Goal: Book appointment/travel/reservation

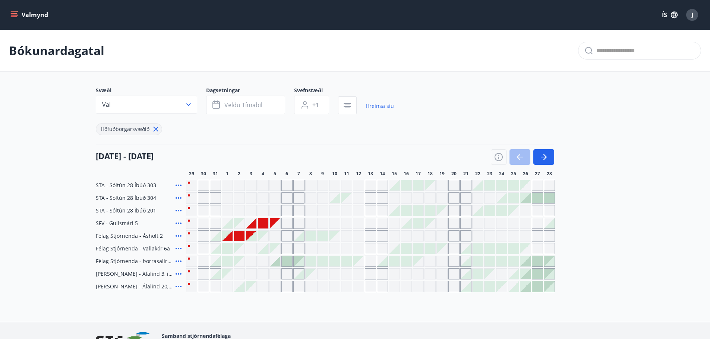
scroll to position [24, 0]
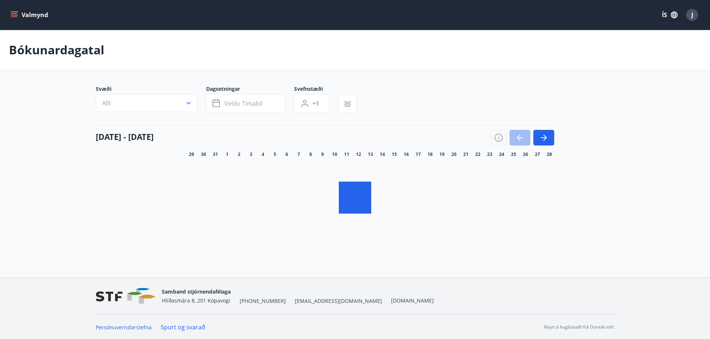
click at [172, 105] on button "Allt" at bounding box center [146, 103] width 101 height 18
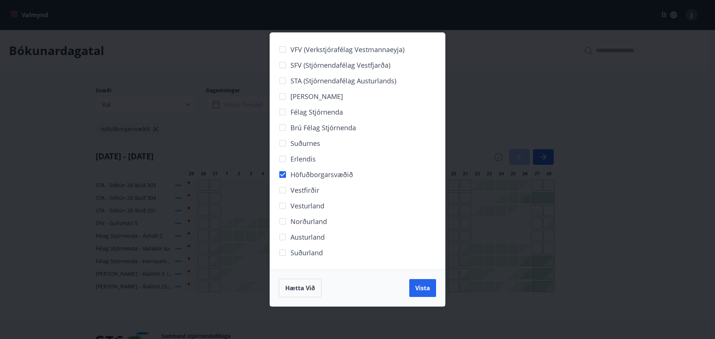
click at [598, 244] on div "VFV (Verkstjórafélag Vestmannaeyja) SFV (Stjórnendafélag Vestfjarða) STA (Stjór…" at bounding box center [357, 169] width 715 height 339
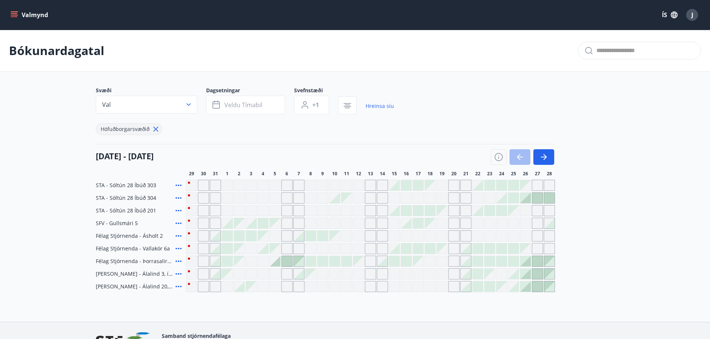
click at [229, 236] on div at bounding box center [227, 236] width 10 height 10
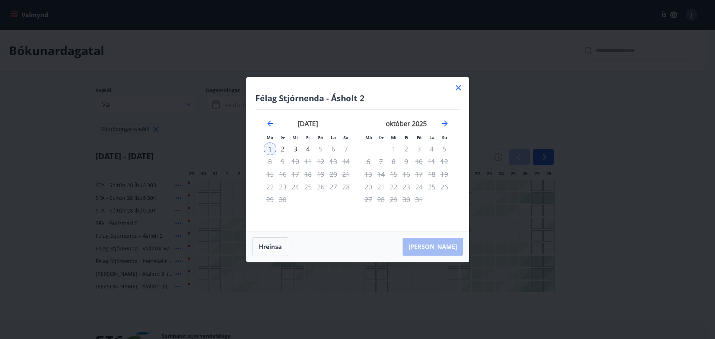
click at [297, 151] on div "3" at bounding box center [295, 149] width 13 height 13
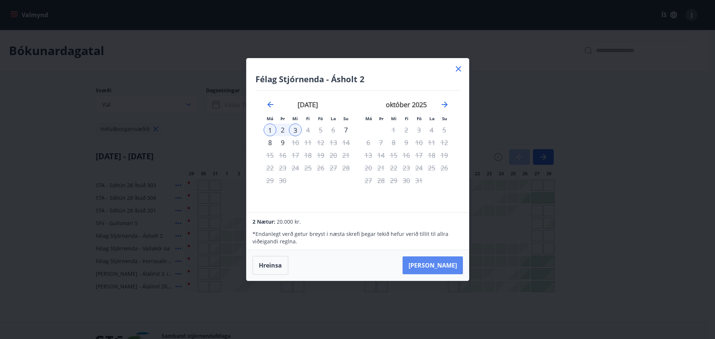
click at [445, 266] on button "Taka Frá" at bounding box center [433, 266] width 60 height 18
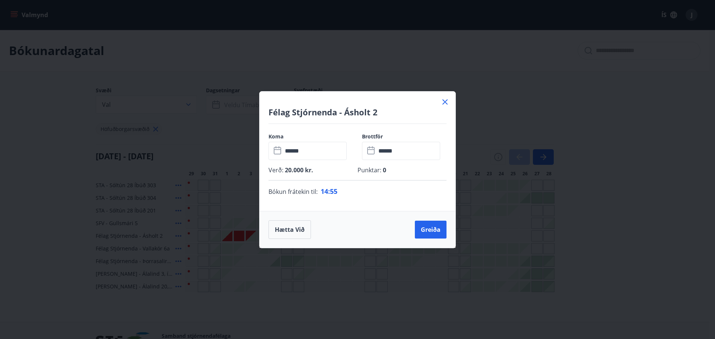
click at [445, 104] on icon at bounding box center [445, 102] width 9 height 9
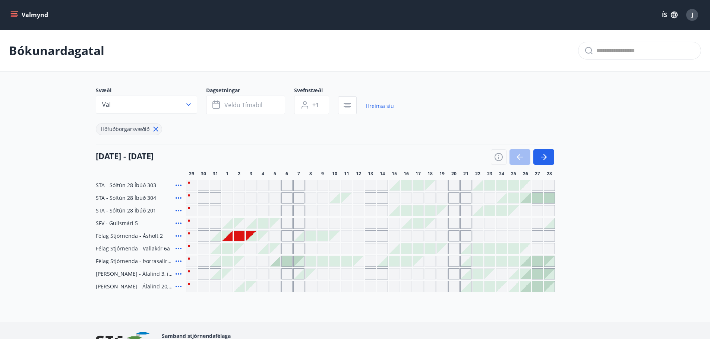
click at [238, 237] on div at bounding box center [239, 236] width 10 height 10
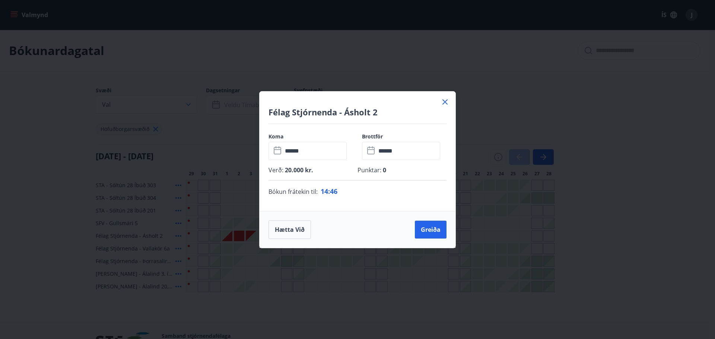
click at [444, 101] on icon at bounding box center [445, 101] width 5 height 5
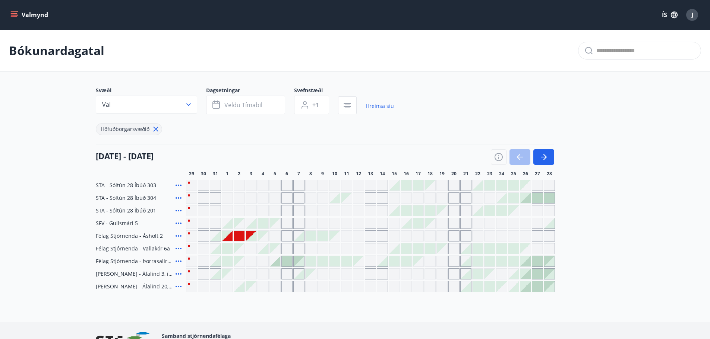
click at [254, 226] on div at bounding box center [251, 223] width 10 height 10
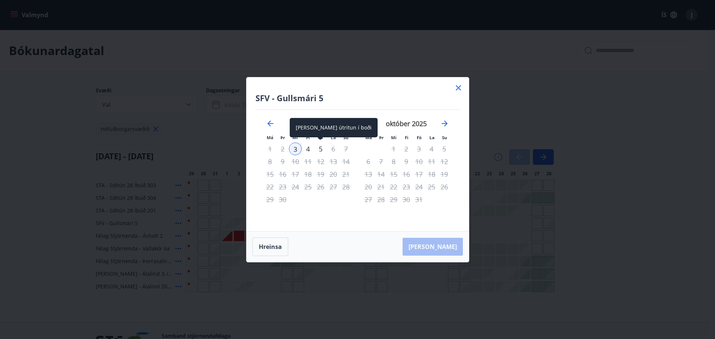
click at [320, 149] on div "5" at bounding box center [320, 149] width 13 height 13
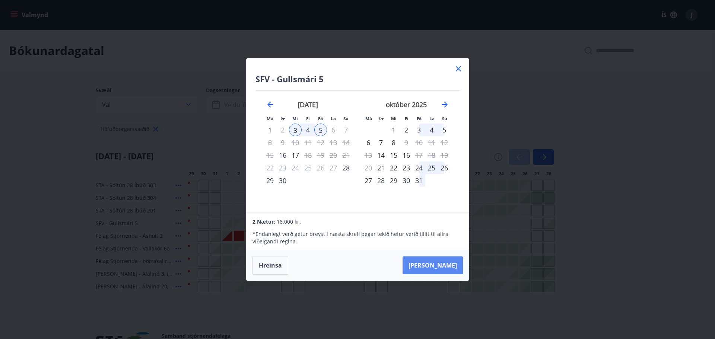
click at [447, 272] on button "Taka Frá" at bounding box center [433, 266] width 60 height 18
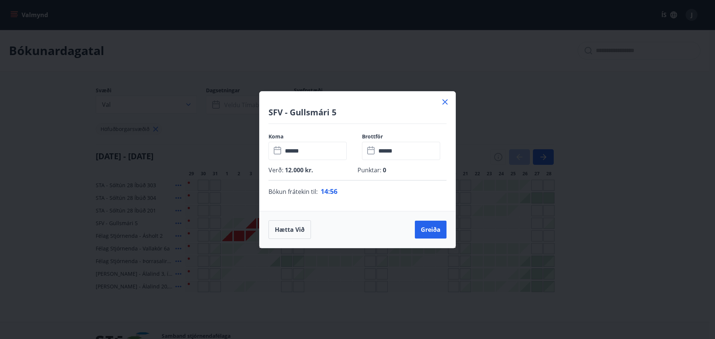
click at [446, 102] on icon at bounding box center [445, 101] width 5 height 5
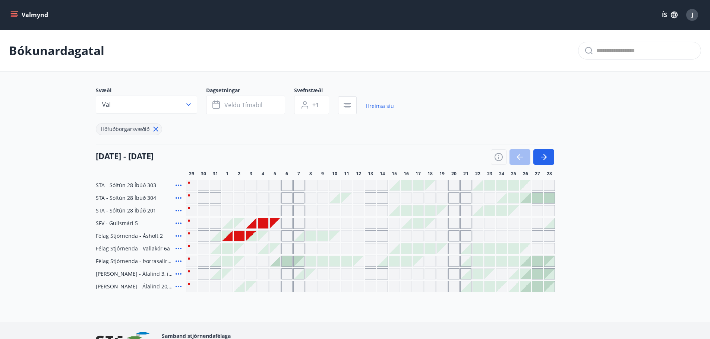
click at [243, 233] on div at bounding box center [239, 236] width 10 height 10
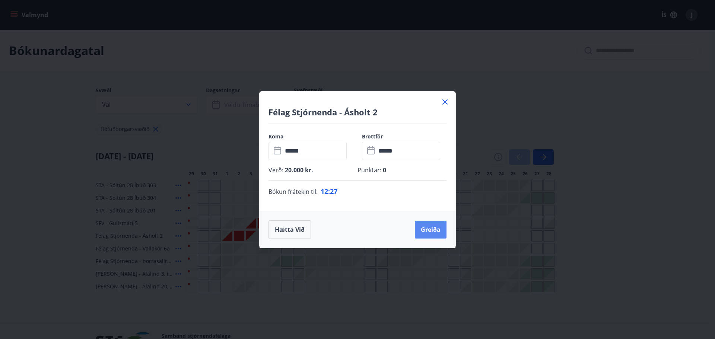
click at [436, 231] on button "Greiða" at bounding box center [431, 230] width 32 height 18
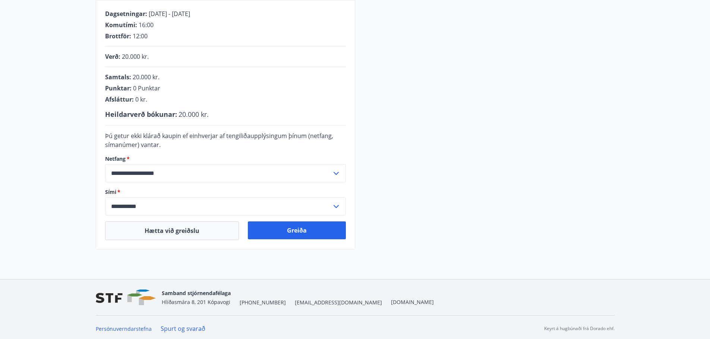
scroll to position [151, 0]
click at [282, 231] on button "Greiða" at bounding box center [297, 230] width 98 height 18
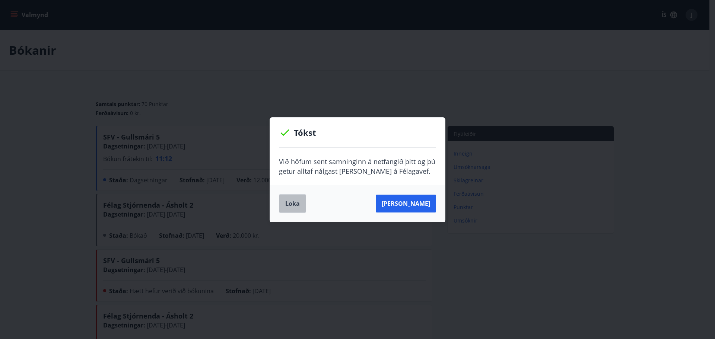
click at [293, 202] on button "Loka" at bounding box center [292, 204] width 27 height 19
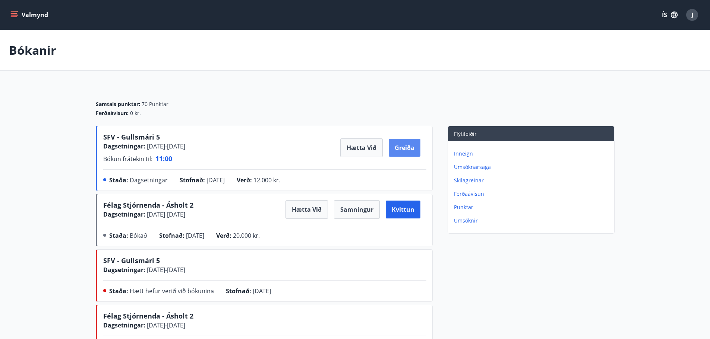
click at [410, 151] on button "Greiða" at bounding box center [405, 148] width 32 height 18
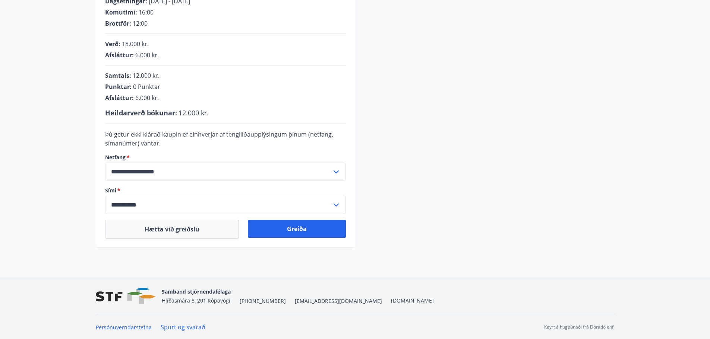
scroll to position [165, 0]
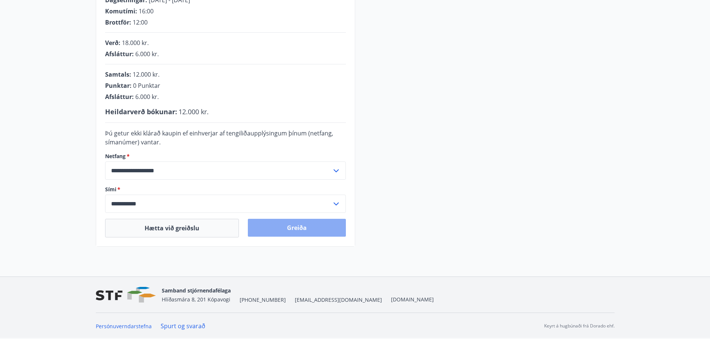
click at [300, 226] on button "Greiða" at bounding box center [297, 228] width 98 height 18
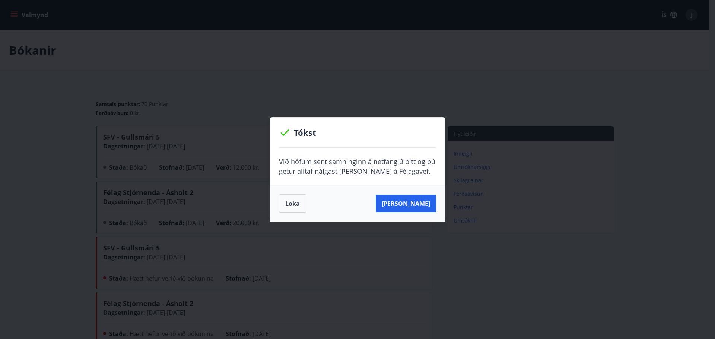
drag, startPoint x: 0, startPoint y: 0, endPoint x: 503, endPoint y: 221, distance: 549.4
click at [503, 221] on div "Tókst Við höfum sent samninginn á netfangið þitt og þú getur alltaf nálgast [PE…" at bounding box center [357, 169] width 715 height 339
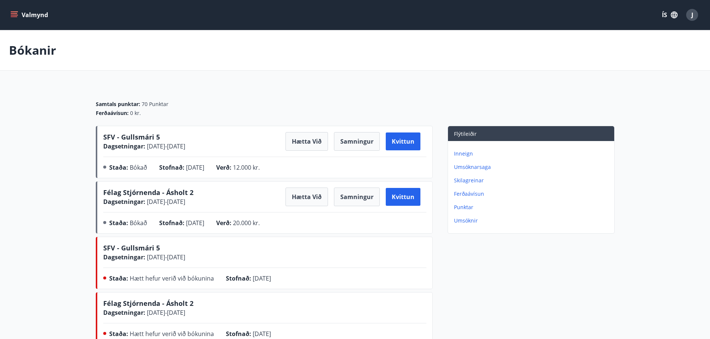
click at [41, 11] on button "Valmynd" at bounding box center [30, 14] width 42 height 13
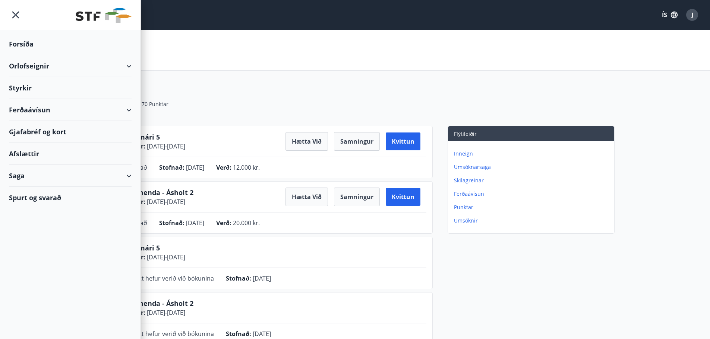
click at [438, 118] on div "Samtals punktar : 70 Punktar Ferðaávísun : 0 kr." at bounding box center [355, 106] width 519 height 40
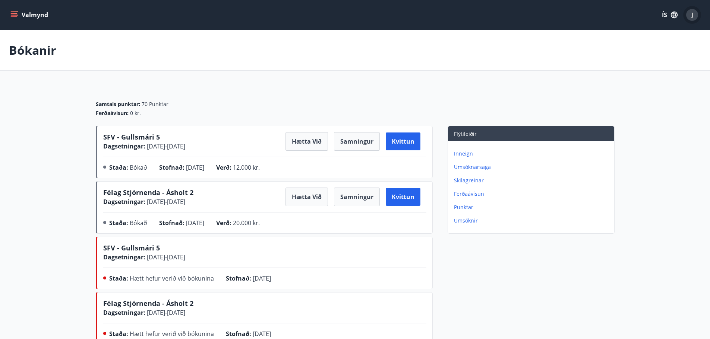
click at [695, 12] on div "J" at bounding box center [692, 15] width 12 height 12
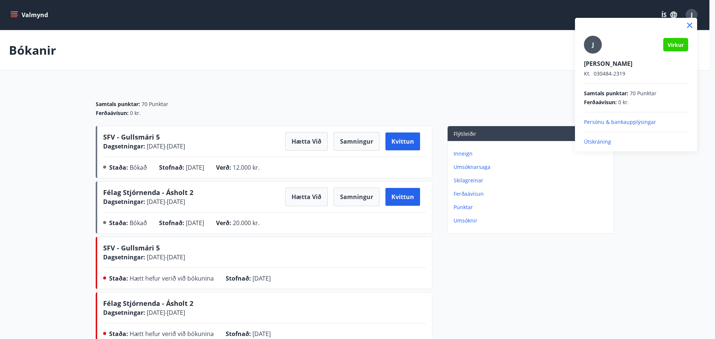
click at [589, 144] on p "Útskráning" at bounding box center [636, 141] width 104 height 7
